Goal: Check status

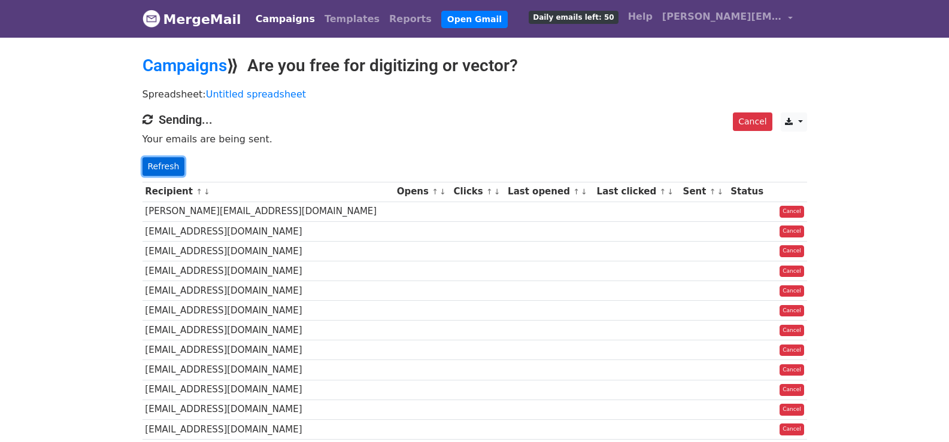
click at [176, 164] on link "Refresh" at bounding box center [163, 166] width 43 height 19
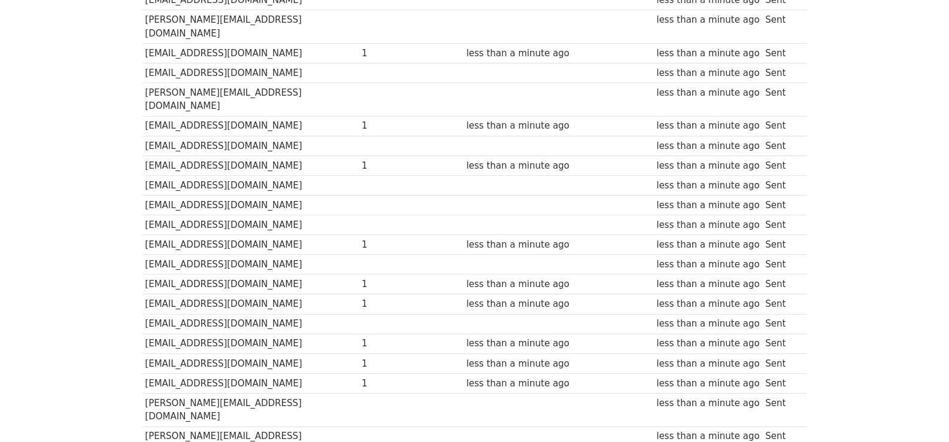
scroll to position [854, 0]
